Goal: Share content: Share content

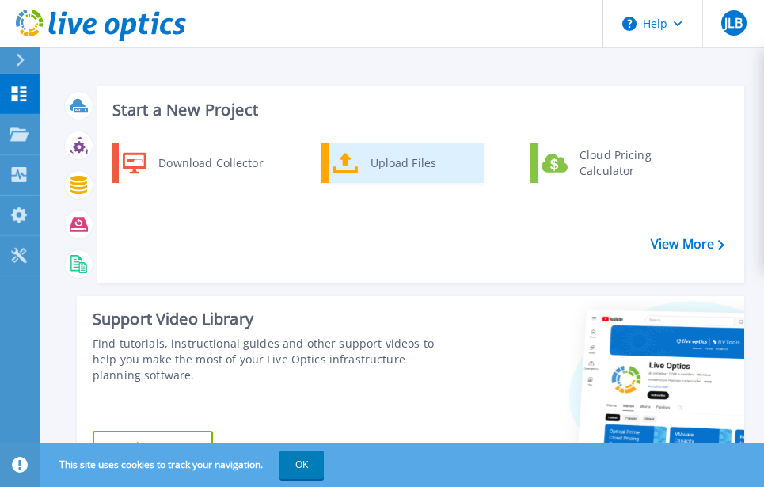
click at [407, 154] on div "Upload Files" at bounding box center [421, 163] width 117 height 32
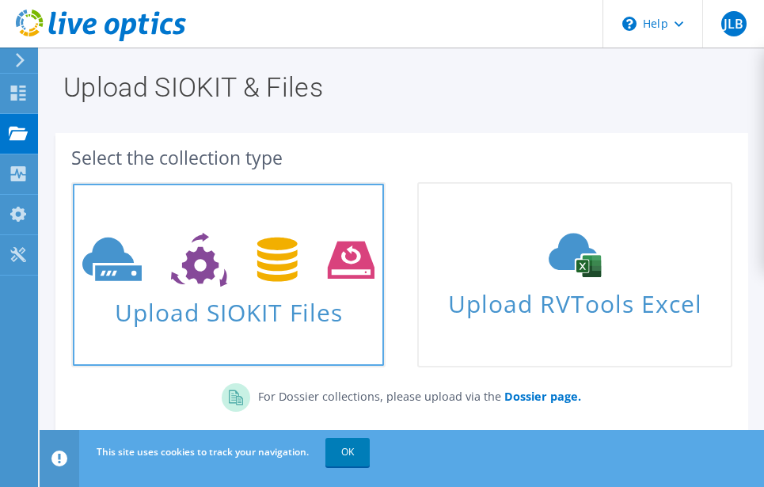
click at [200, 248] on use at bounding box center [228, 260] width 292 height 55
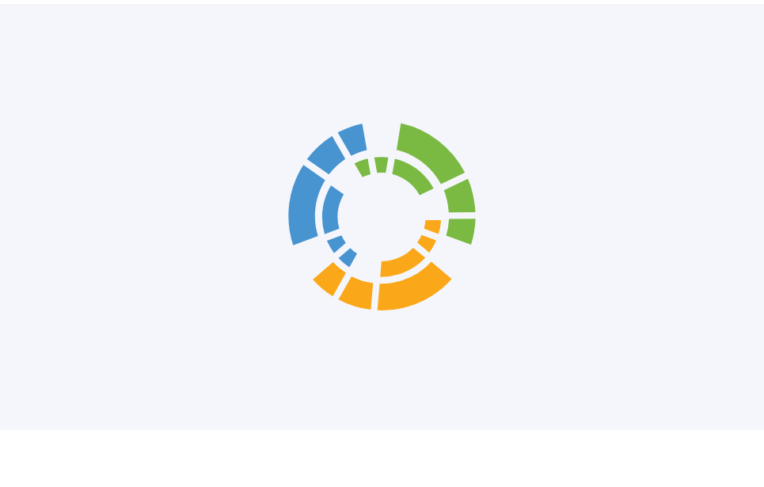
scroll to position [162, 0]
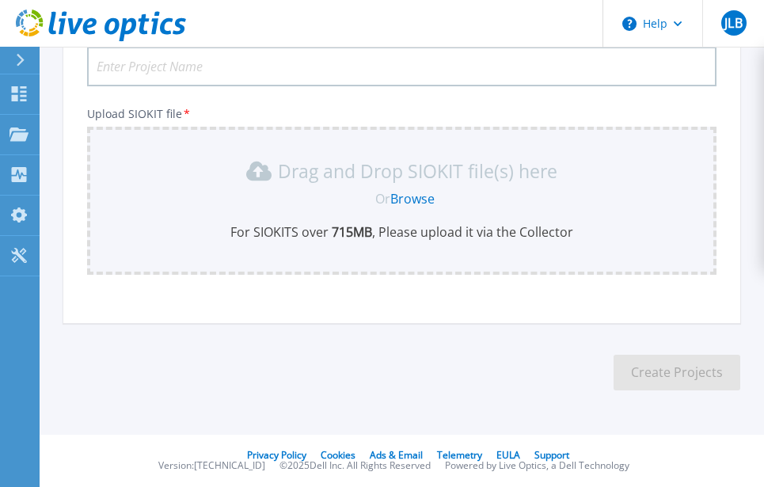
click at [405, 203] on link "Browse" at bounding box center [413, 198] width 44 height 17
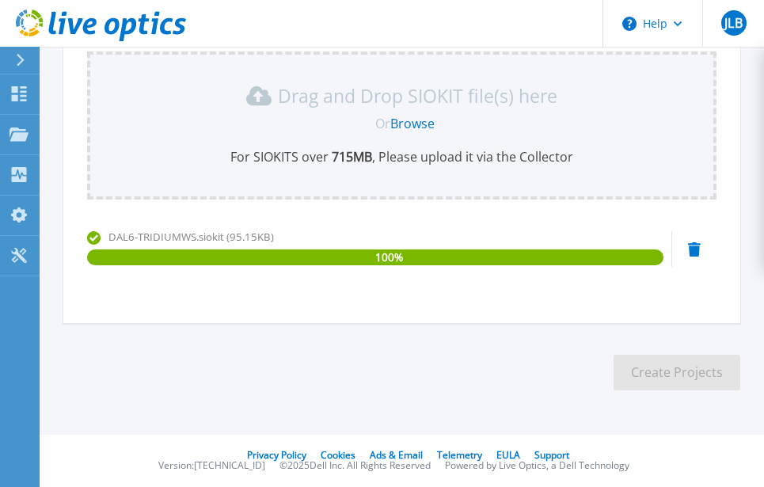
scroll to position [0, 0]
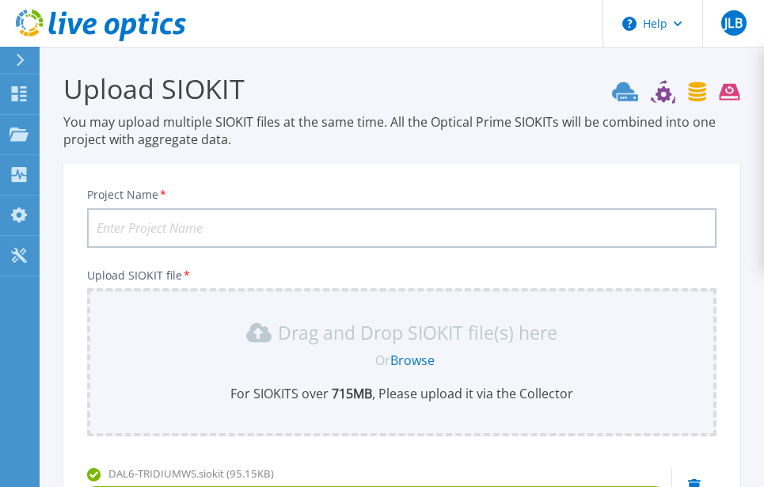
click at [223, 223] on input "Project Name *" at bounding box center [402, 228] width 630 height 40
paste input "DAL6-TRIDIUMWS"
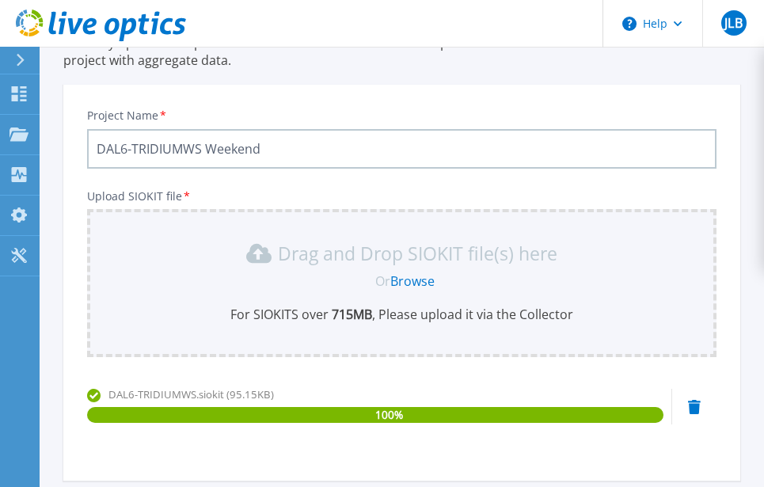
scroll to position [237, 0]
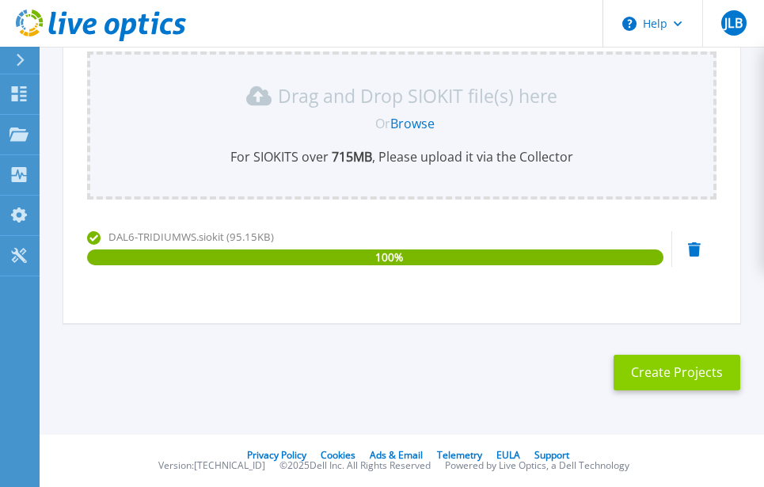
type input "DAL6-TRIDIUMWS Weekend"
click at [647, 377] on button "Create Projects" at bounding box center [677, 373] width 127 height 36
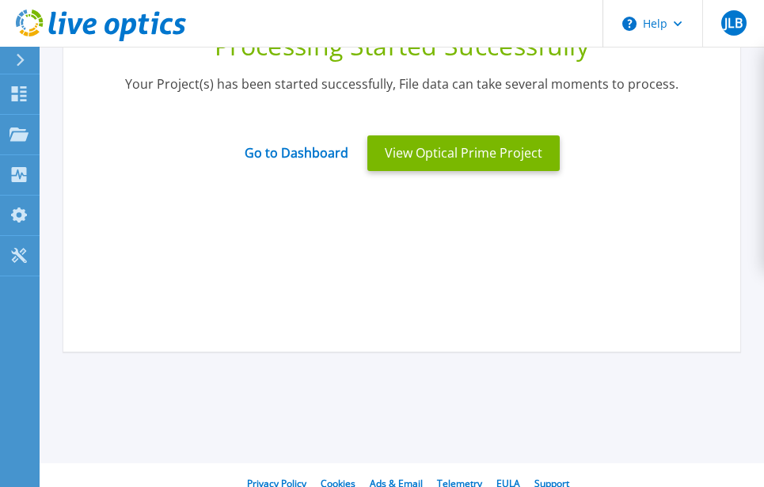
scroll to position [0, 0]
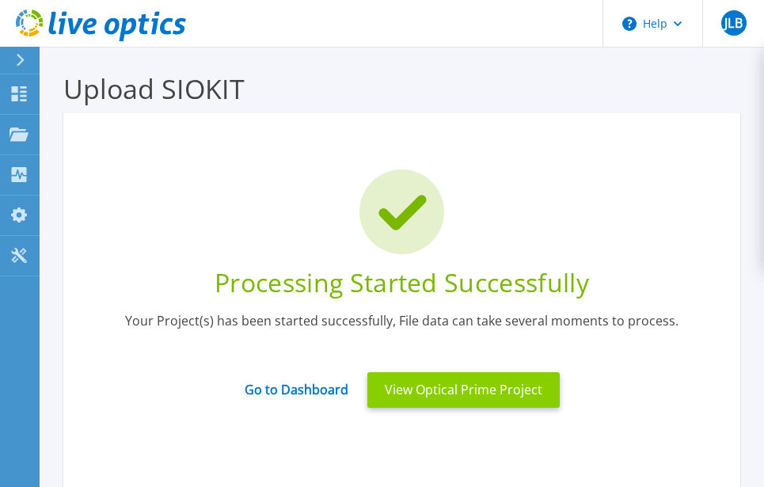
click at [458, 400] on button "View Optical Prime Project" at bounding box center [464, 390] width 192 height 36
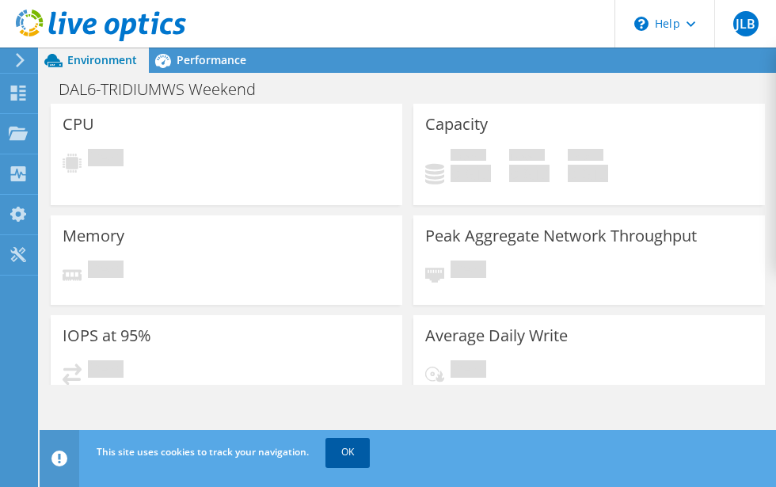
click at [354, 451] on link "OK" at bounding box center [348, 452] width 44 height 29
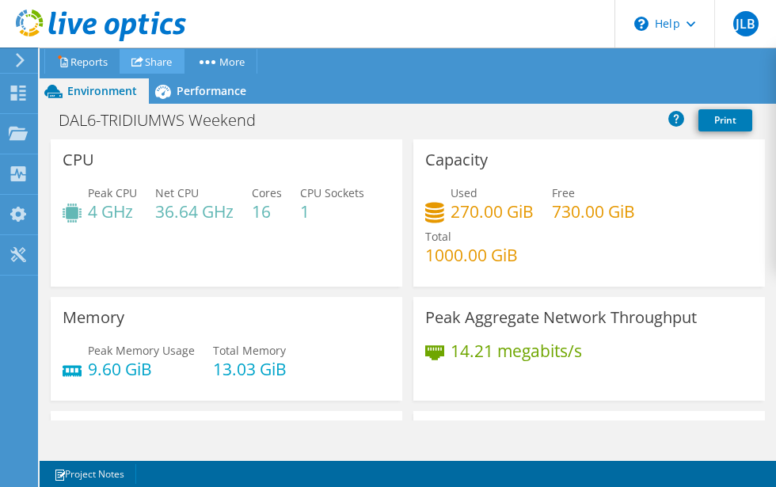
click at [147, 58] on link "Share" at bounding box center [152, 61] width 65 height 25
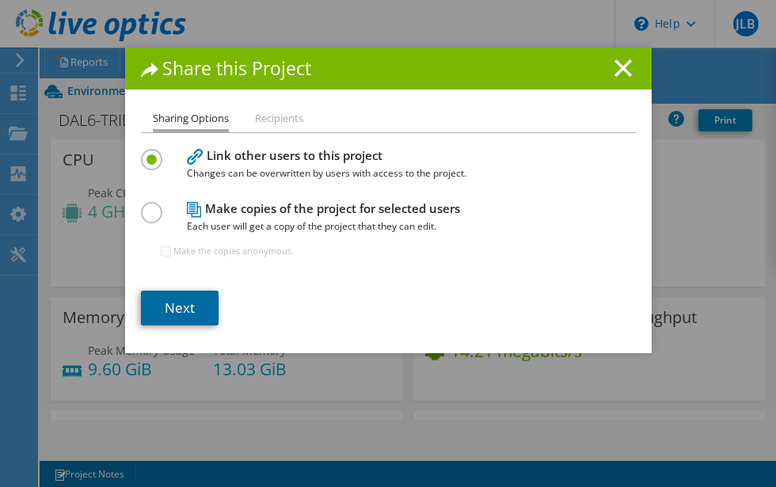
click at [195, 322] on link "Next" at bounding box center [180, 308] width 78 height 35
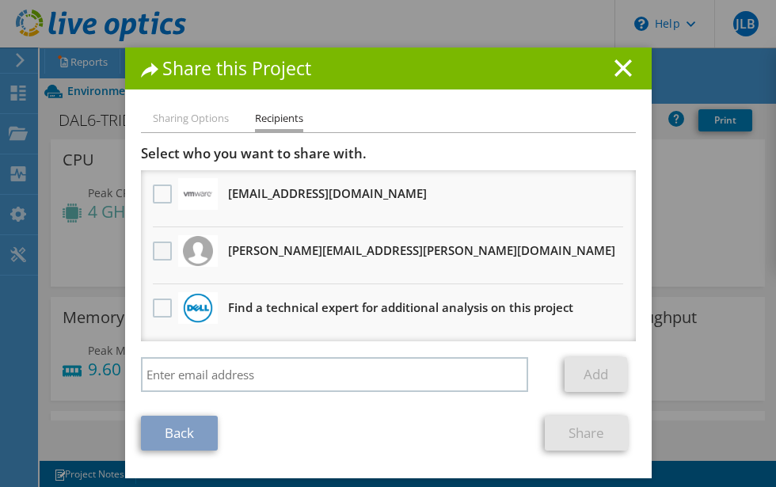
click at [153, 250] on label at bounding box center [164, 251] width 23 height 19
click at [0, 0] on input "checkbox" at bounding box center [0, 0] width 0 height 0
click at [570, 441] on link "Share" at bounding box center [586, 433] width 83 height 35
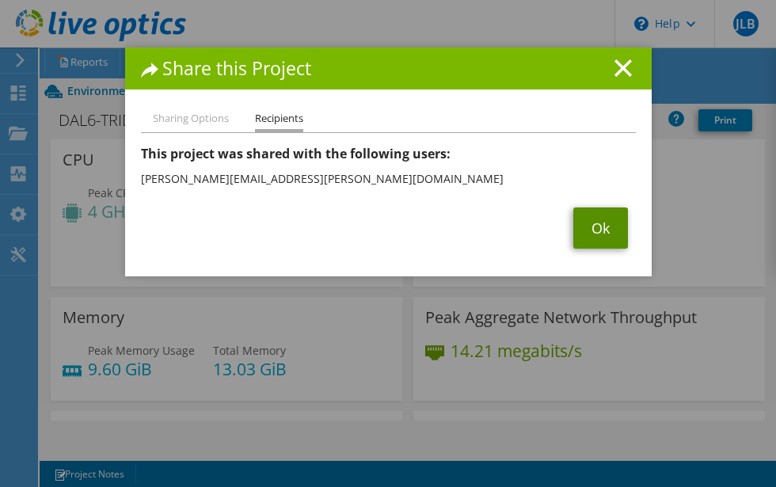
click at [585, 226] on link "Ok" at bounding box center [601, 228] width 55 height 41
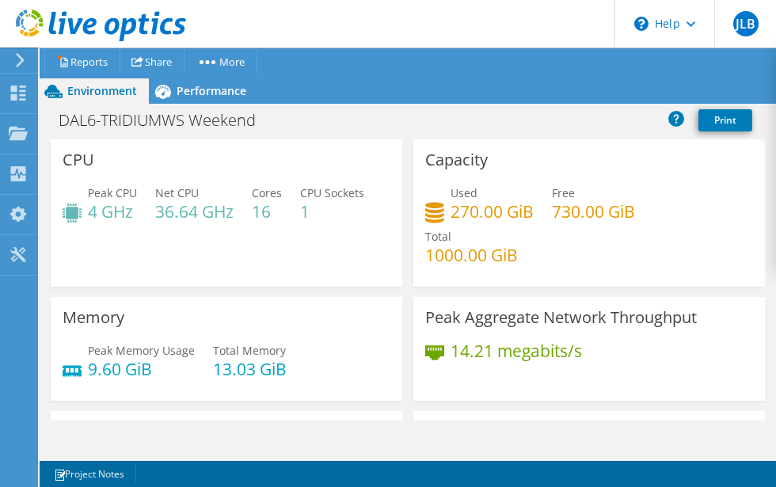
scroll to position [317, 0]
